Goal: Task Accomplishment & Management: Use online tool/utility

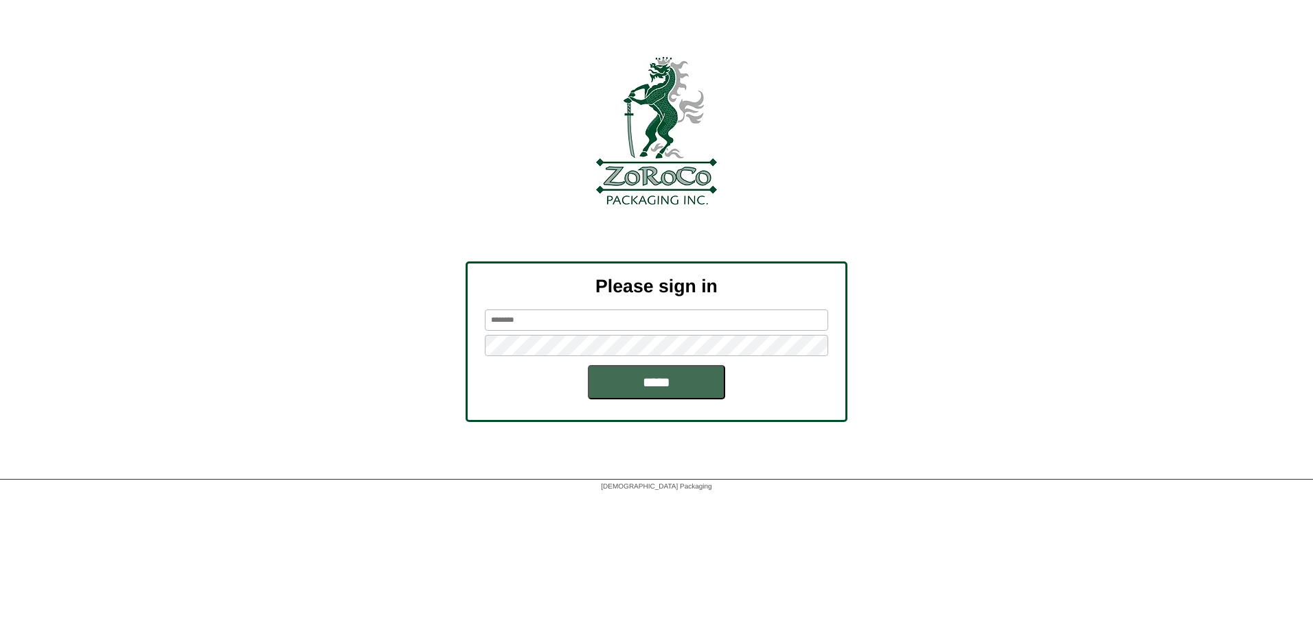
type input "******"
click at [656, 385] on input "*****" at bounding box center [656, 382] width 137 height 34
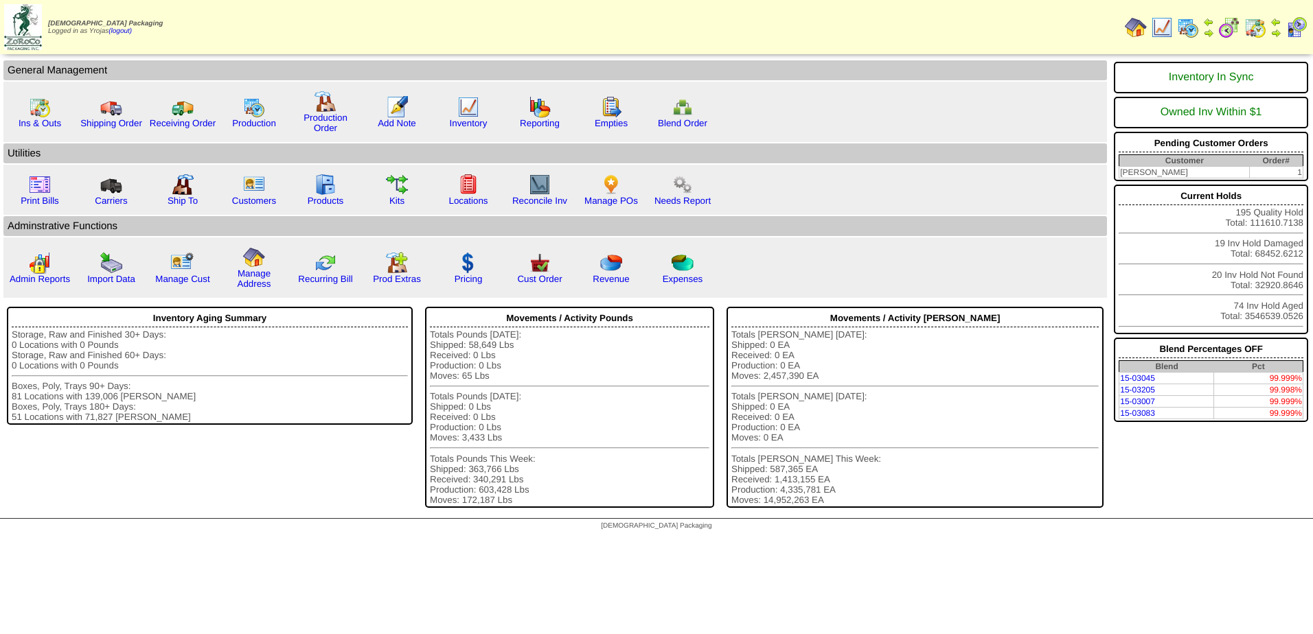
click at [1191, 26] on img at bounding box center [1188, 27] width 22 height 22
